Goal: Book appointment/travel/reservation

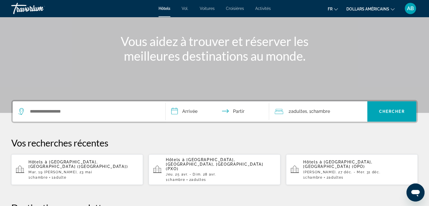
scroll to position [56, 0]
click at [312, 106] on div "2 adultes Adulte , 1 Chambre pièces" at bounding box center [320, 111] width 92 height 20
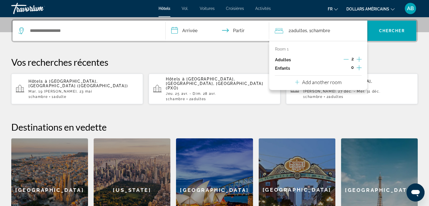
scroll to position [138, 0]
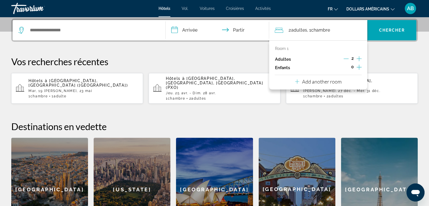
click at [208, 65] on p "Vos recherches récentes" at bounding box center [214, 61] width 406 height 11
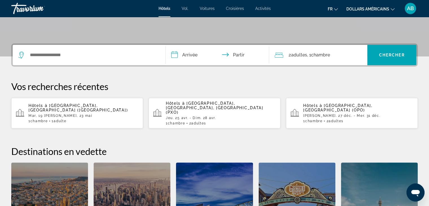
scroll to position [81, 0]
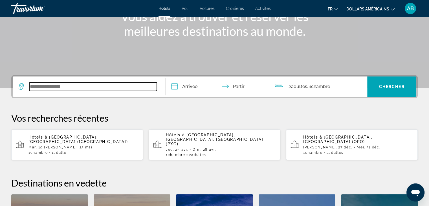
click at [126, 87] on input "Widget de recherche" at bounding box center [92, 86] width 127 height 8
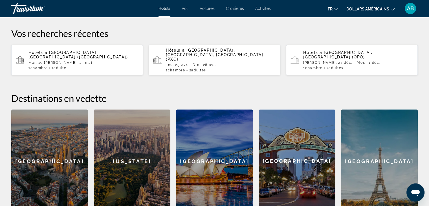
scroll to position [109, 0]
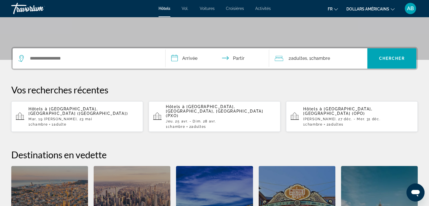
click at [122, 110] on p "Hôtels à [GEOGRAPHIC_DATA], [GEOGRAPHIC_DATA] ([GEOGRAPHIC_DATA])" at bounding box center [83, 111] width 110 height 9
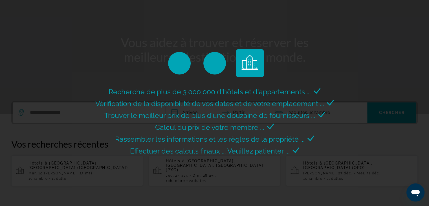
scroll to position [0, 0]
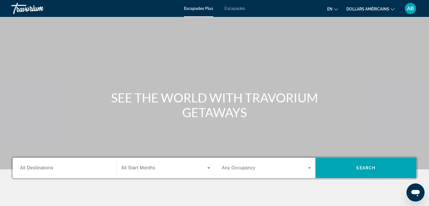
scroll to position [56, 0]
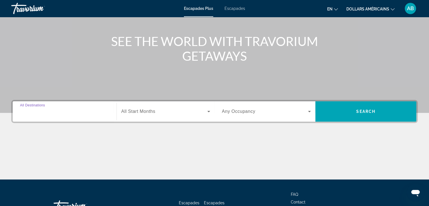
click at [60, 109] on input "Destination All Destinations" at bounding box center [64, 111] width 89 height 7
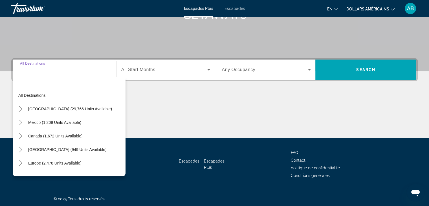
scroll to position [99, 0]
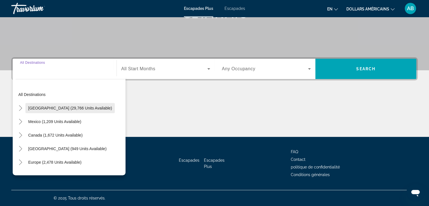
click at [68, 110] on span "Widget de recherche" at bounding box center [69, 108] width 89 height 14
type input "**********"
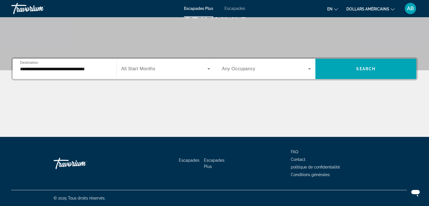
click at [141, 68] on span "All Start Months" at bounding box center [138, 68] width 34 height 5
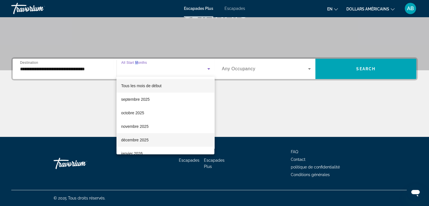
click at [130, 139] on font "décembre 2025" at bounding box center [134, 140] width 27 height 5
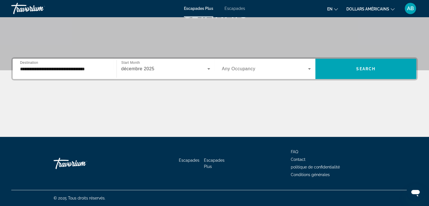
click at [232, 67] on span "Any Occupancy" at bounding box center [239, 68] width 34 height 5
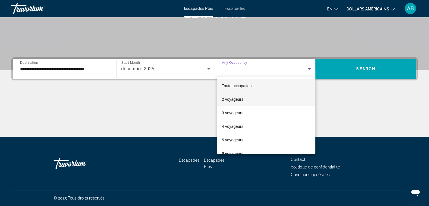
click at [235, 102] on span "2 voyageurs" at bounding box center [231, 99] width 21 height 7
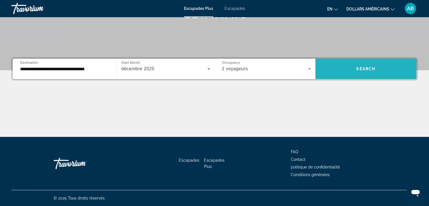
click at [349, 67] on span "Widget de recherche" at bounding box center [365, 69] width 101 height 14
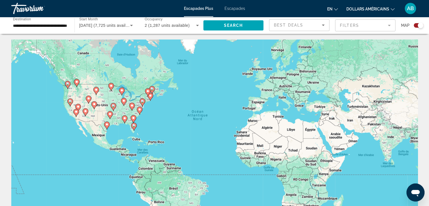
click at [183, 106] on div "Pour activer le glissement avec le clavier, appuyez sur Alt+Entrée. Une fois ce…" at bounding box center [214, 123] width 406 height 169
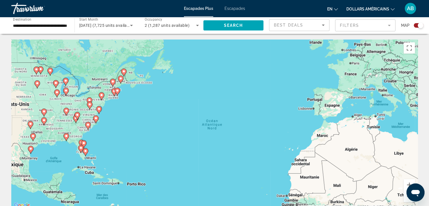
drag, startPoint x: 69, startPoint y: 139, endPoint x: 72, endPoint y: 138, distance: 3.7
click at [70, 138] on div "Pour activer le glissement avec le clavier, appuyez sur Alt+Entrée. Une fois ce…" at bounding box center [214, 123] width 406 height 169
click at [67, 138] on icon "Contenu principal" at bounding box center [66, 136] width 5 height 7
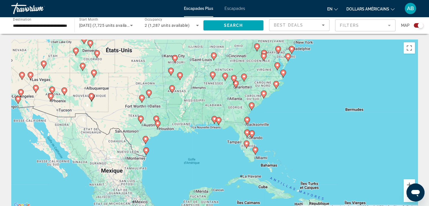
click at [252, 133] on image "Contenu principal" at bounding box center [251, 132] width 3 height 3
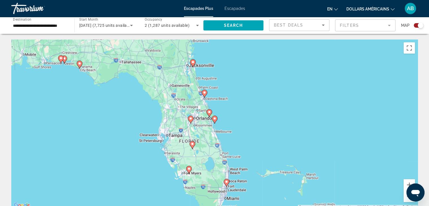
click at [212, 120] on gmp-advanced-marker "Contenu principal" at bounding box center [215, 119] width 6 height 8
type input "**********"
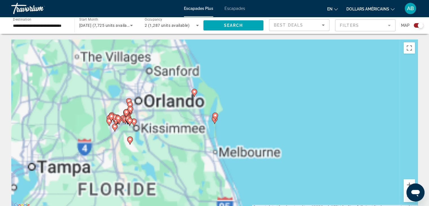
click at [209, 120] on div "Pour activer le glissement avec le clavier, appuyez sur Alt+Entrée. Une fois ce…" at bounding box center [214, 123] width 406 height 169
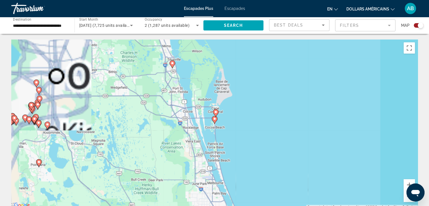
click at [215, 120] on icon "Contenu principal" at bounding box center [214, 119] width 5 height 7
